Goal: Task Accomplishment & Management: Manage account settings

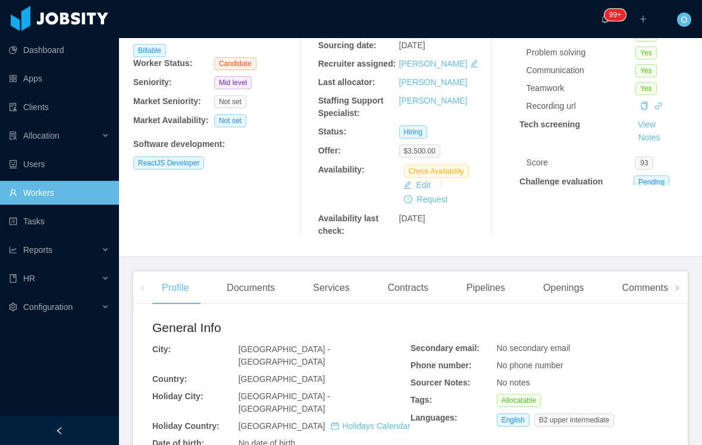
scroll to position [129, 0]
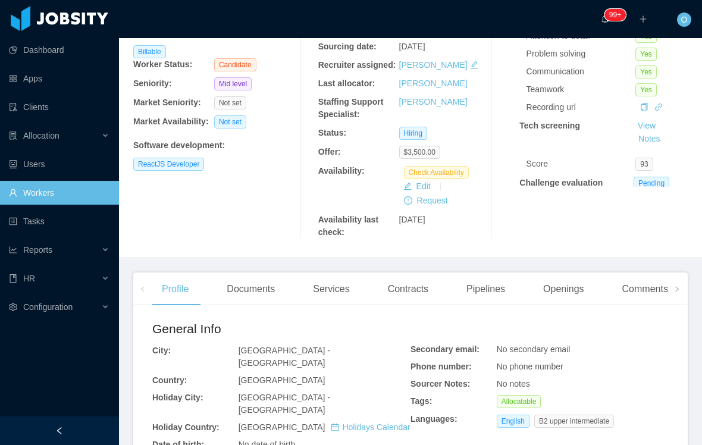
click at [267, 306] on div "Documents" at bounding box center [250, 288] width 67 height 33
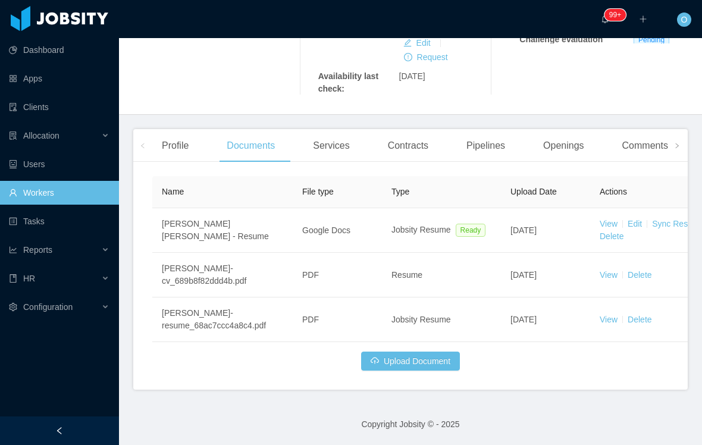
scroll to position [323, 0]
click at [599, 314] on link "View" at bounding box center [608, 319] width 18 height 10
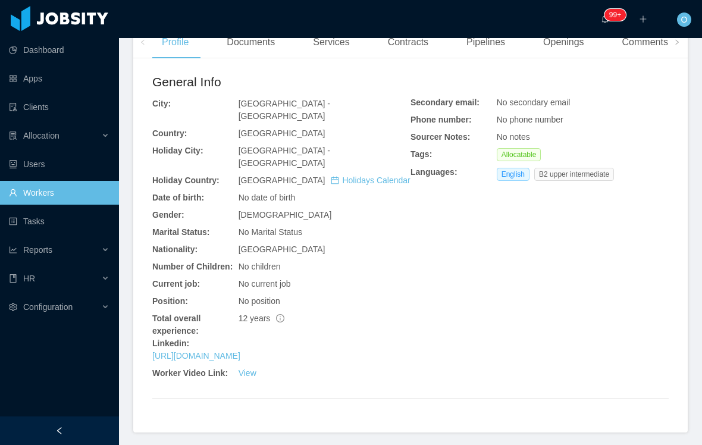
scroll to position [374, 0]
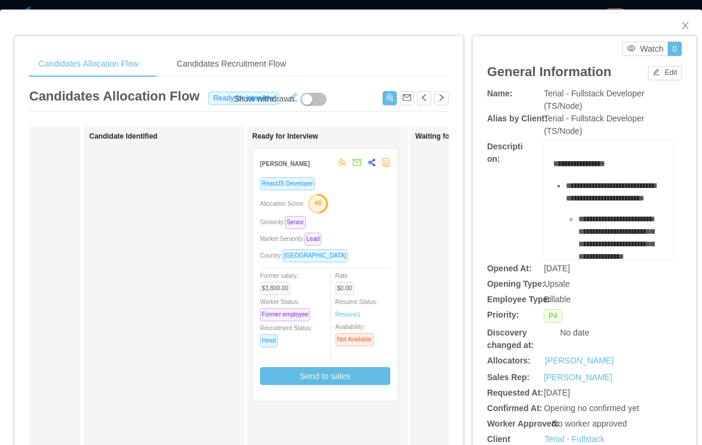
scroll to position [0, 119]
click at [368, 237] on div "Market Seniority: Lead" at bounding box center [324, 239] width 130 height 14
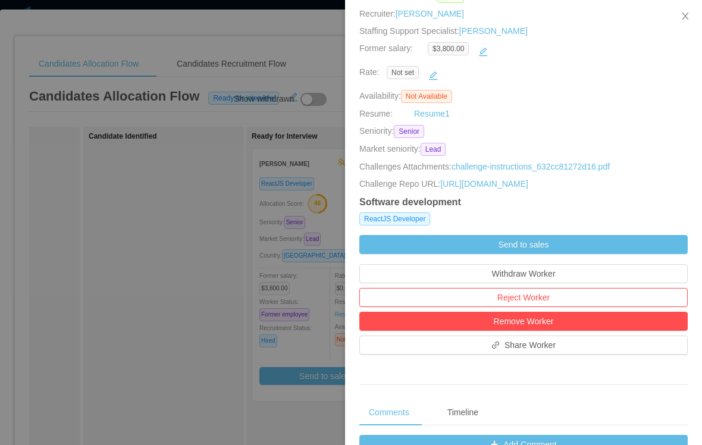
scroll to position [178, 0]
click at [473, 61] on button "button" at bounding box center [482, 51] width 19 height 19
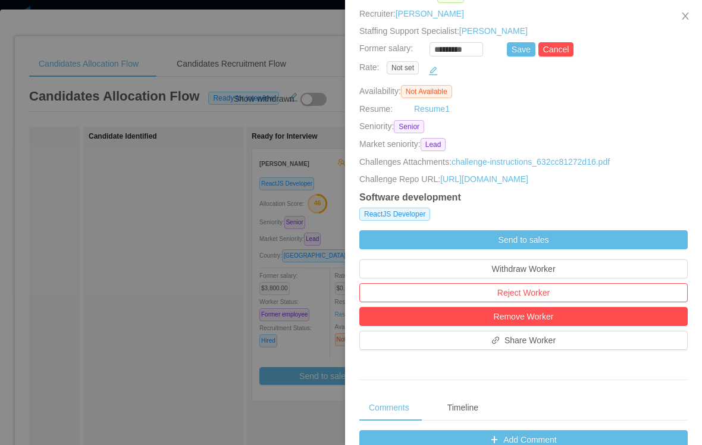
click at [430, 56] on input "*********" at bounding box center [456, 49] width 52 height 13
click at [507, 56] on button "Save" at bounding box center [521, 49] width 29 height 14
type input "*********"
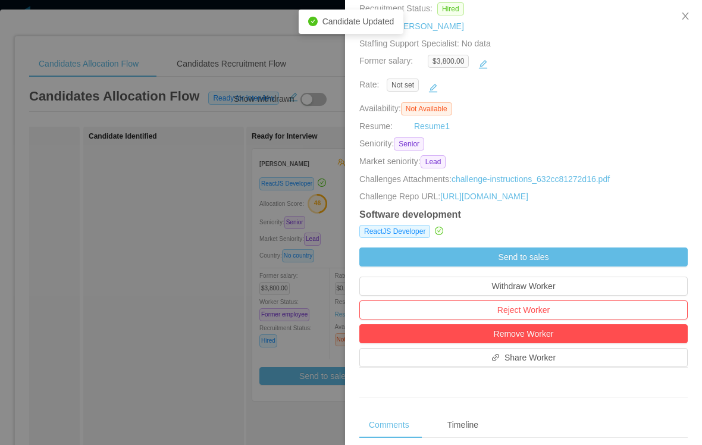
click at [227, 351] on div at bounding box center [351, 222] width 702 height 445
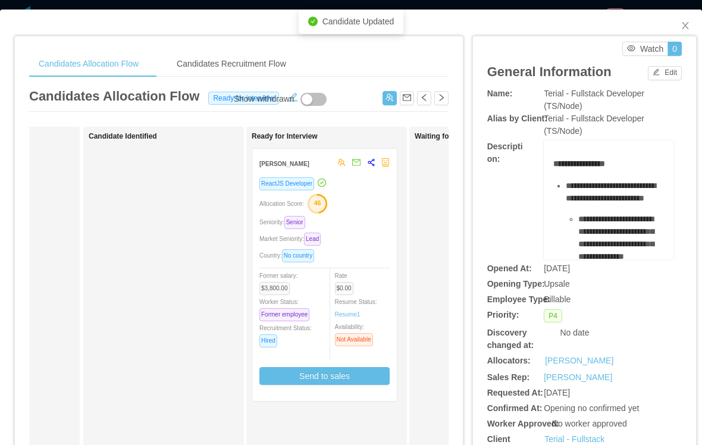
click at [362, 246] on div "ReactJS Developer Allocation Score: 46 Seniority: Senior Market Seniority: Lead…" at bounding box center [324, 285] width 130 height 217
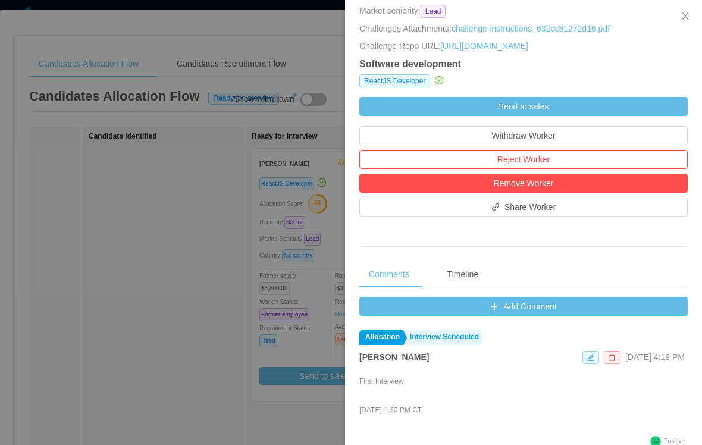
scroll to position [376, 0]
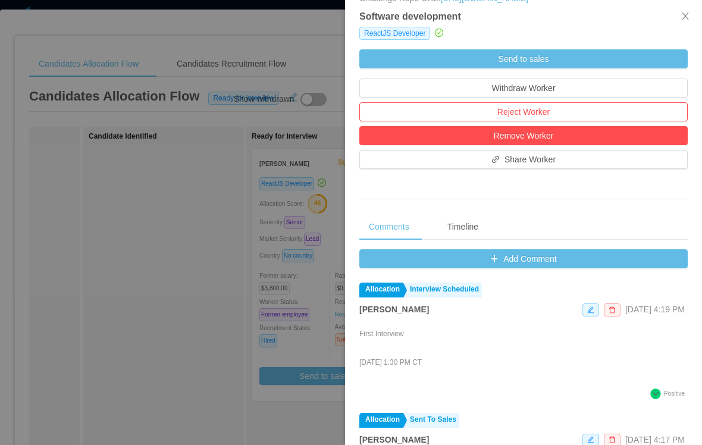
click at [542, 268] on button "Add Comment" at bounding box center [523, 258] width 328 height 19
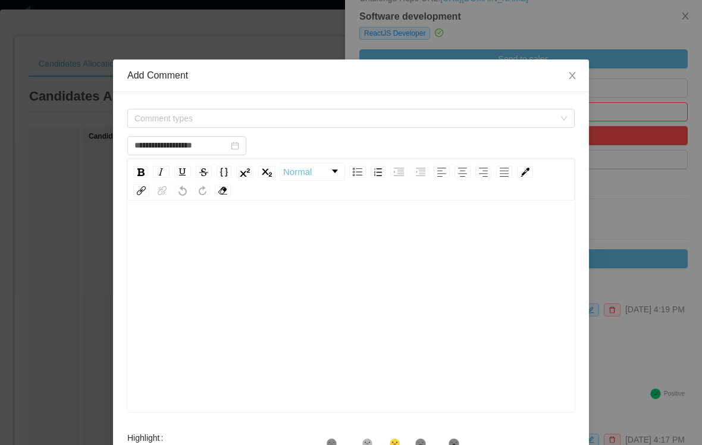
click at [346, 119] on span "Comment types" at bounding box center [344, 118] width 420 height 12
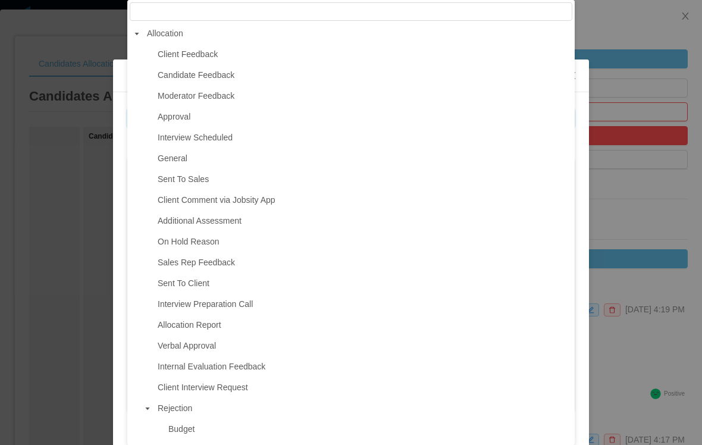
click at [271, 140] on span "Interview Scheduled" at bounding box center [363, 138] width 417 height 16
type input "**********"
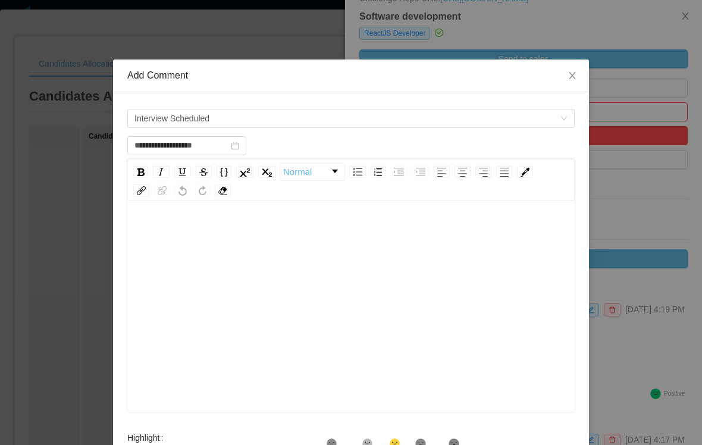
click at [341, 279] on div "rdw-editor" at bounding box center [351, 325] width 429 height 208
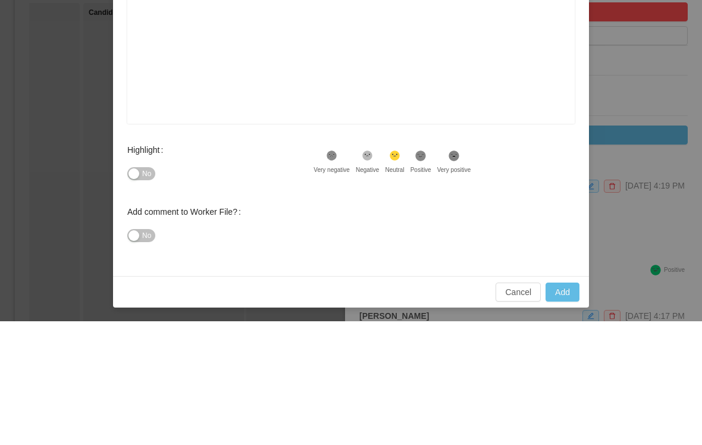
scroll to position [163, 0]
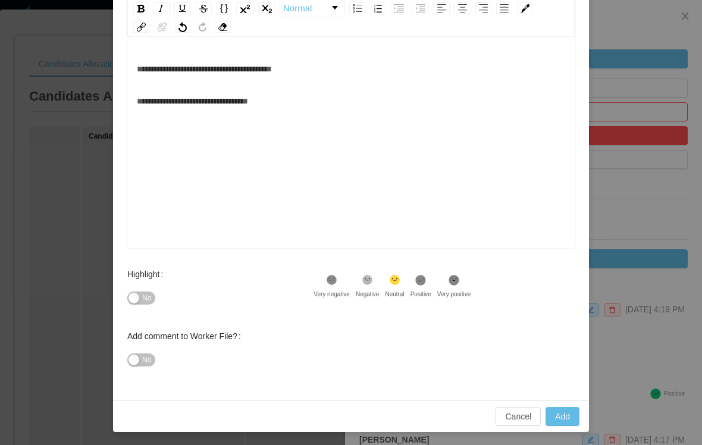
click at [562, 423] on button "Add" at bounding box center [562, 416] width 34 height 19
type input "**********"
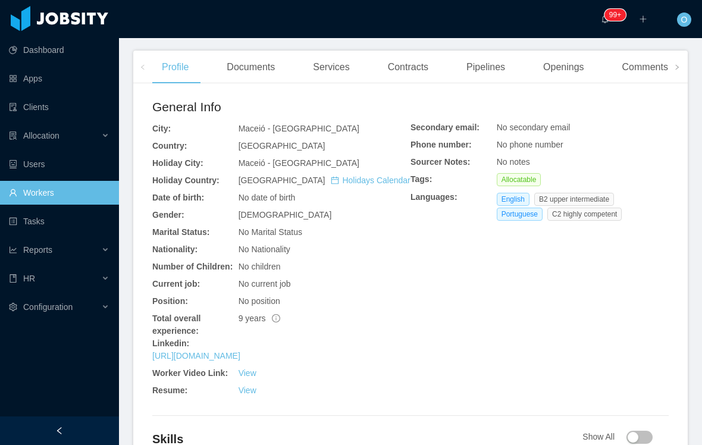
scroll to position [336, 0]
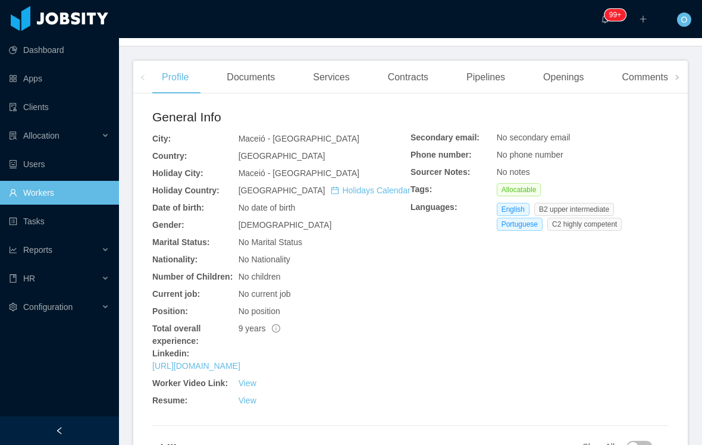
click at [240, 370] on link "https://www.linkedin.com/in/davigsilva" at bounding box center [196, 366] width 88 height 10
